Goal: Task Accomplishment & Management: Use online tool/utility

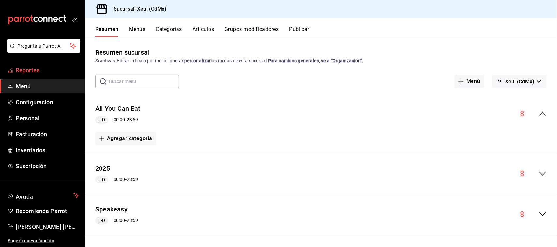
click at [33, 76] on link "Reportes" at bounding box center [42, 70] width 85 height 14
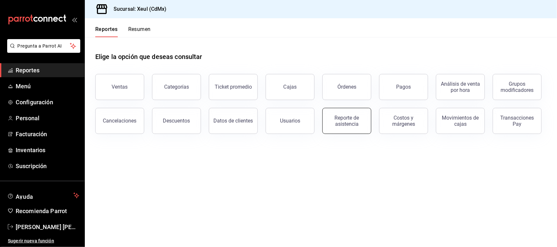
click at [350, 119] on div "Reporte de asistencia" at bounding box center [347, 121] width 40 height 12
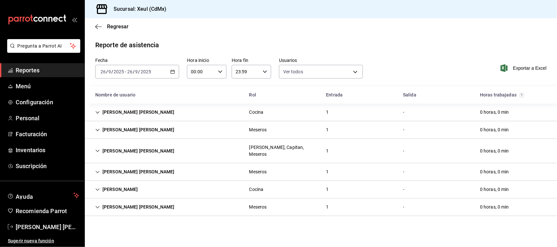
click at [175, 71] on \(Stroke\) "button" at bounding box center [173, 72] width 4 height 4
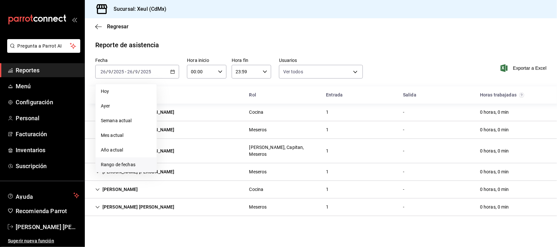
click at [139, 166] on span "Rango de fechas" at bounding box center [126, 165] width 51 height 7
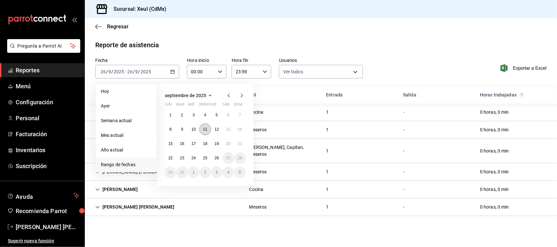
click at [203, 128] on abbr "11" at bounding box center [205, 129] width 4 height 5
click at [205, 158] on abbr "25" at bounding box center [205, 158] width 4 height 5
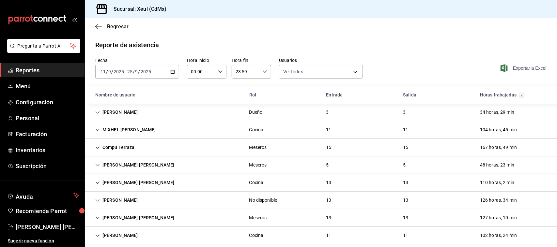
click at [507, 67] on span "Exportar a Excel" at bounding box center [524, 68] width 45 height 8
